Goal: Information Seeking & Learning: Check status

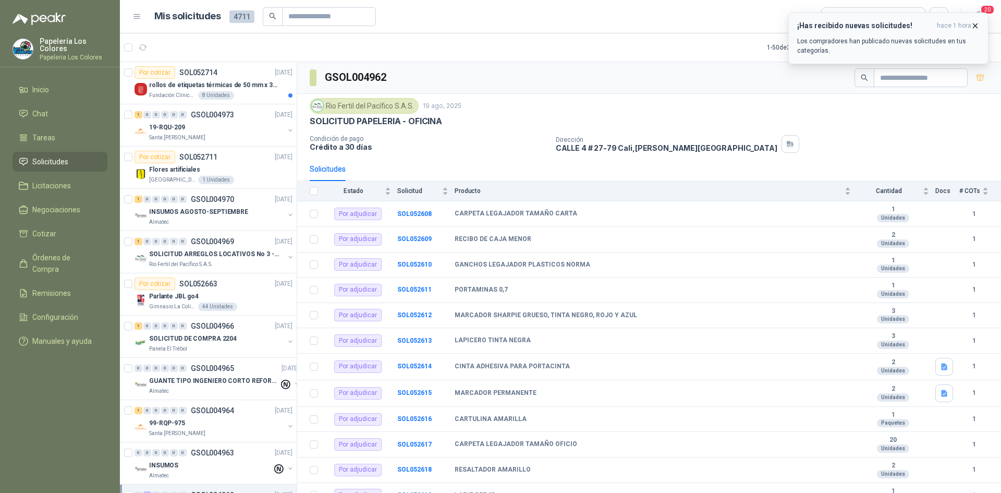
click at [919, 34] on div "¡Has recibido nuevas solicitudes! hace 1 hora Los compradores han publicado nue…" at bounding box center [888, 38] width 182 height 34
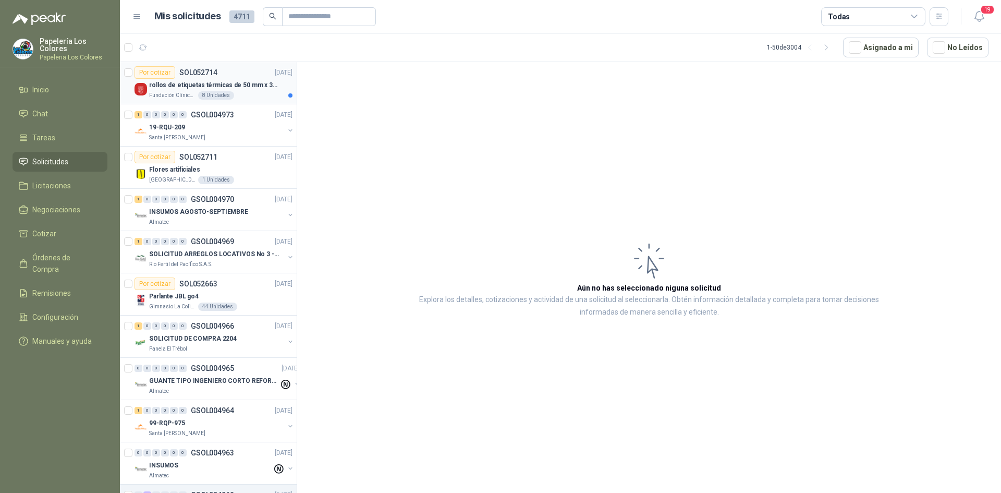
click at [231, 68] on div "Por cotizar SOL052714 [DATE]" at bounding box center [213, 72] width 158 height 13
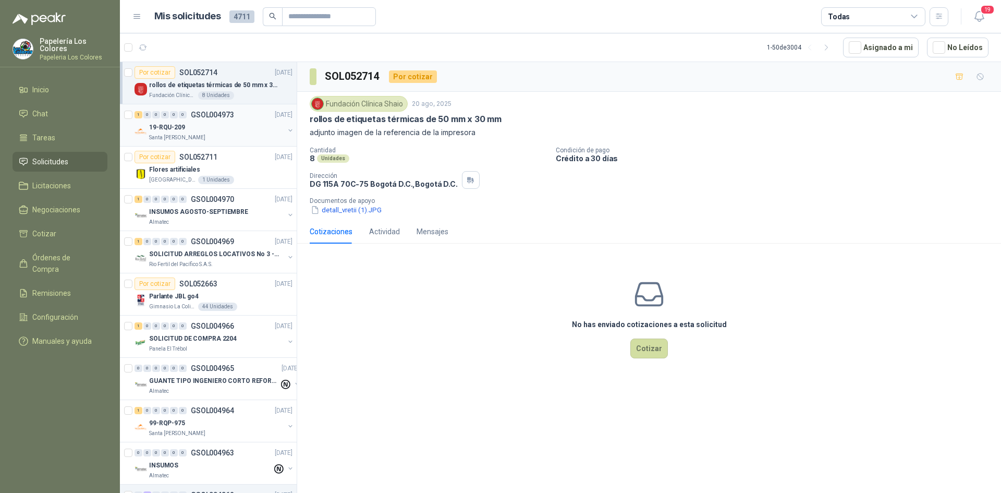
click at [232, 124] on div "19-RQU-209" at bounding box center [216, 127] width 135 height 13
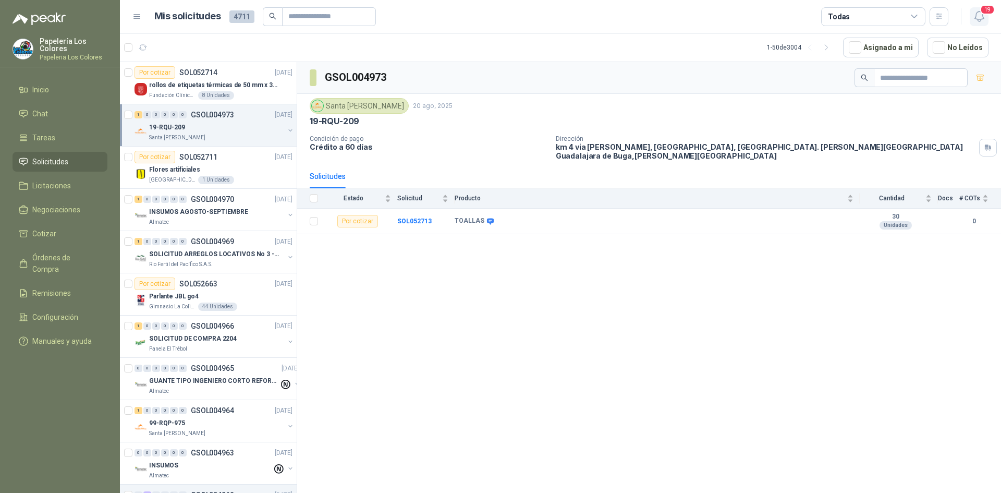
click at [983, 13] on span "19" at bounding box center [987, 10] width 15 height 10
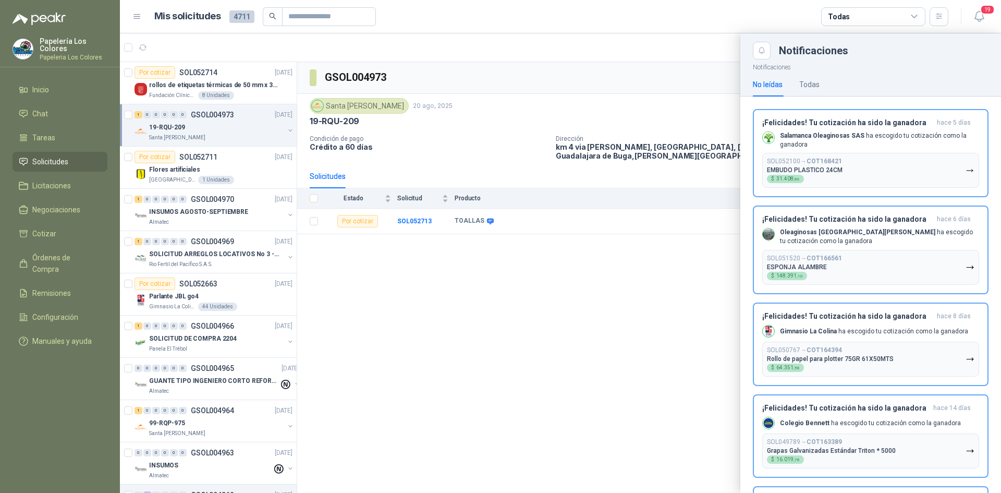
click at [674, 300] on div at bounding box center [560, 262] width 881 height 459
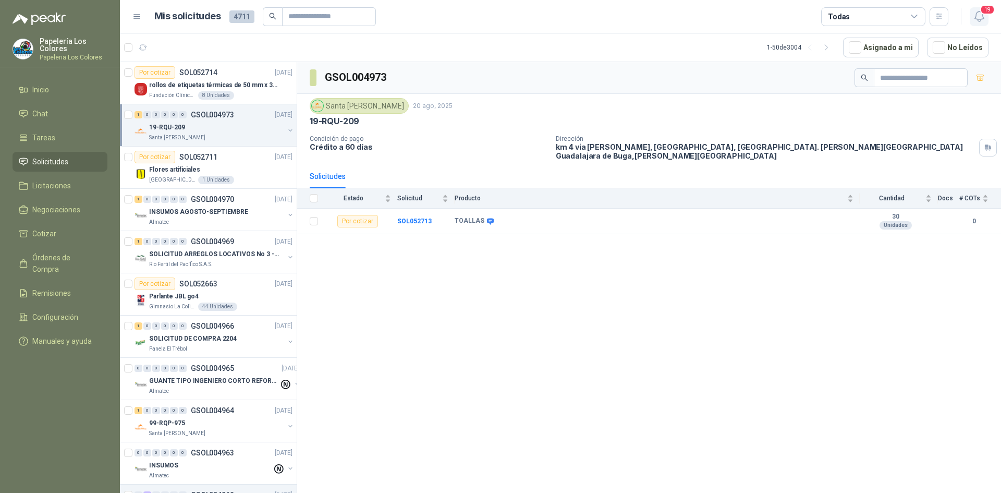
click at [979, 15] on icon "button" at bounding box center [979, 16] width 13 height 13
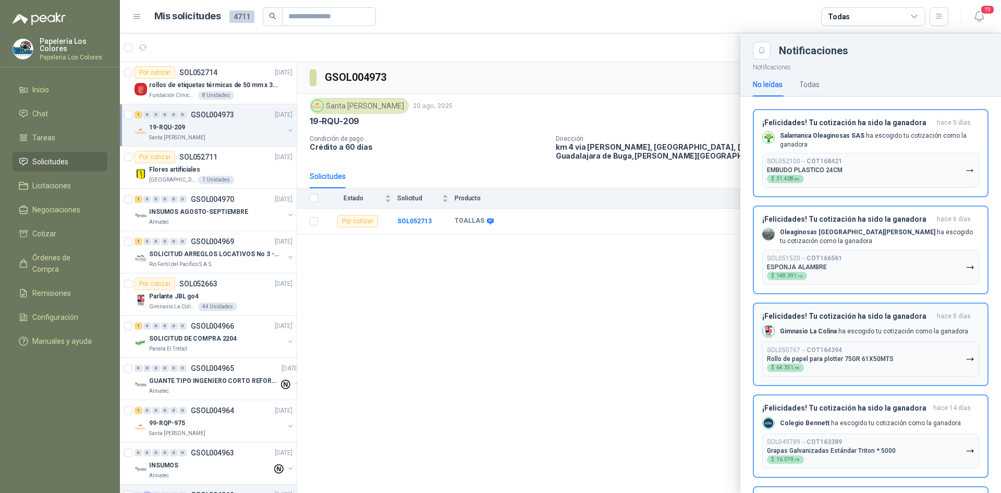
click at [865, 313] on h3 "¡Felicidades! Tu cotización ha sido la ganadora" at bounding box center [847, 316] width 170 height 9
